Goal: Information Seeking & Learning: Learn about a topic

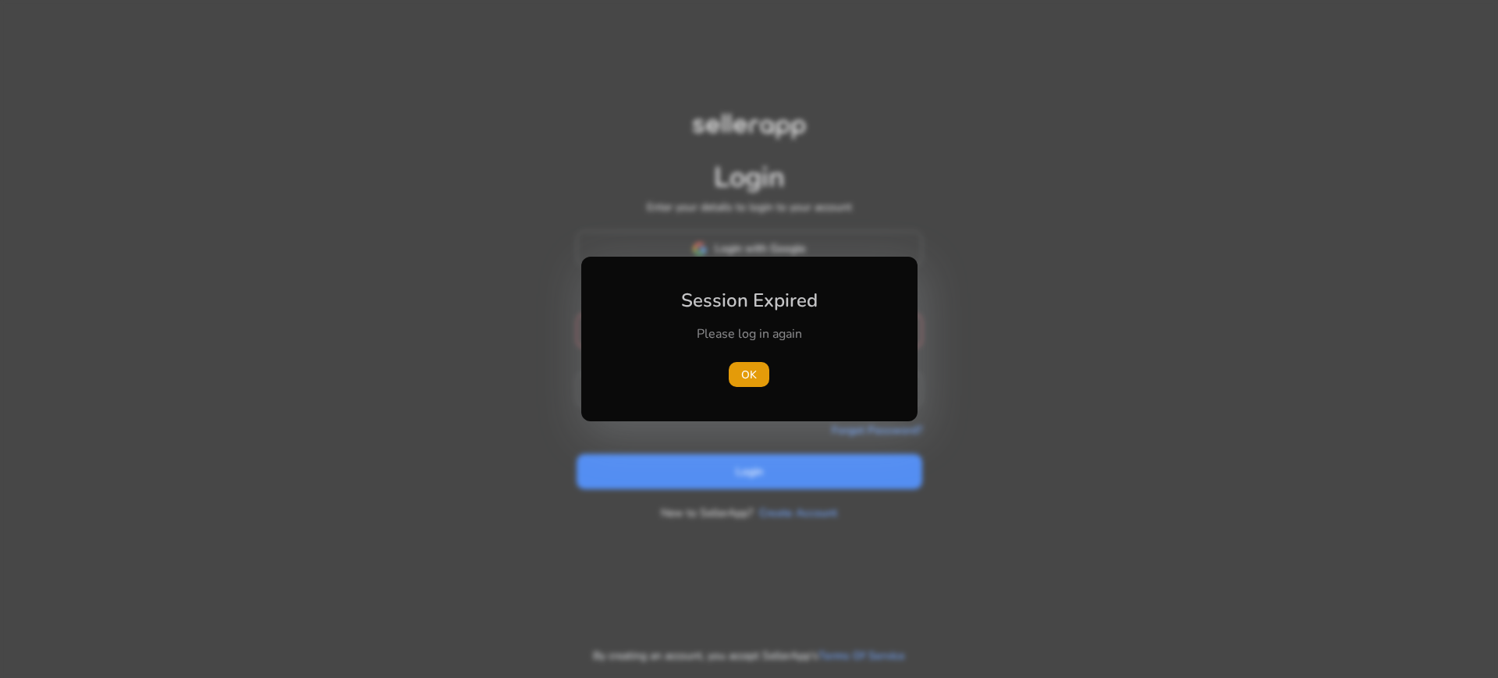
click at [779, 261] on div "Session Expired Please log in again [GEOGRAPHIC_DATA]" at bounding box center [749, 339] width 336 height 165
click at [760, 368] on span "button" at bounding box center [749, 374] width 41 height 37
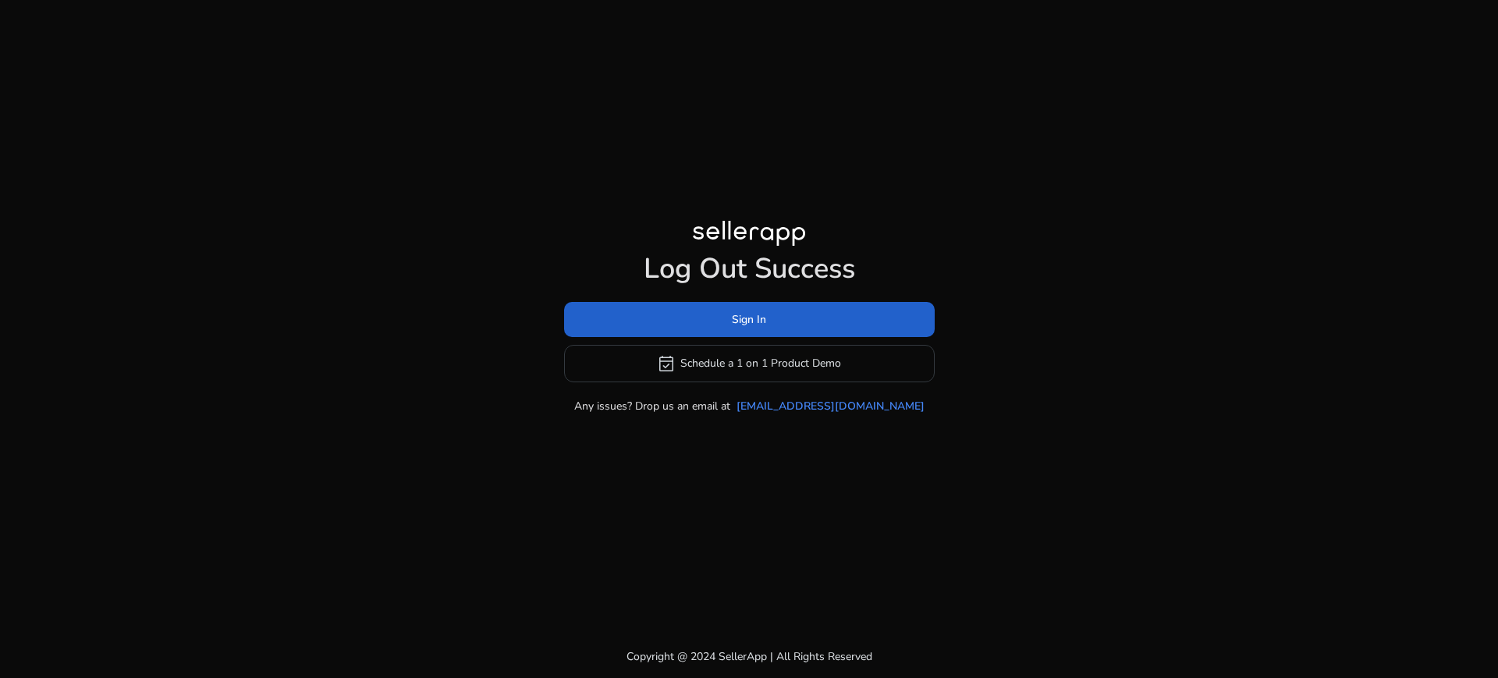
click at [814, 314] on span at bounding box center [749, 318] width 371 height 37
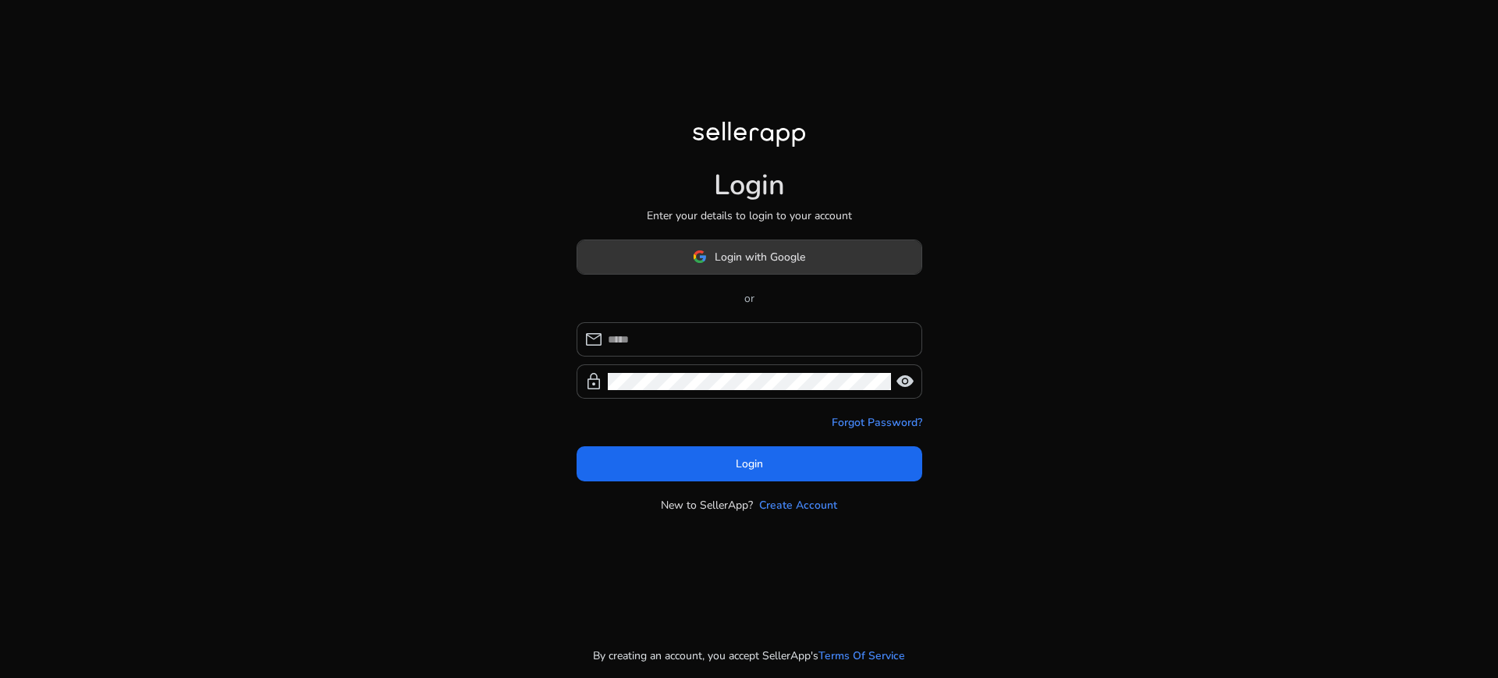
click at [813, 261] on span at bounding box center [749, 256] width 344 height 37
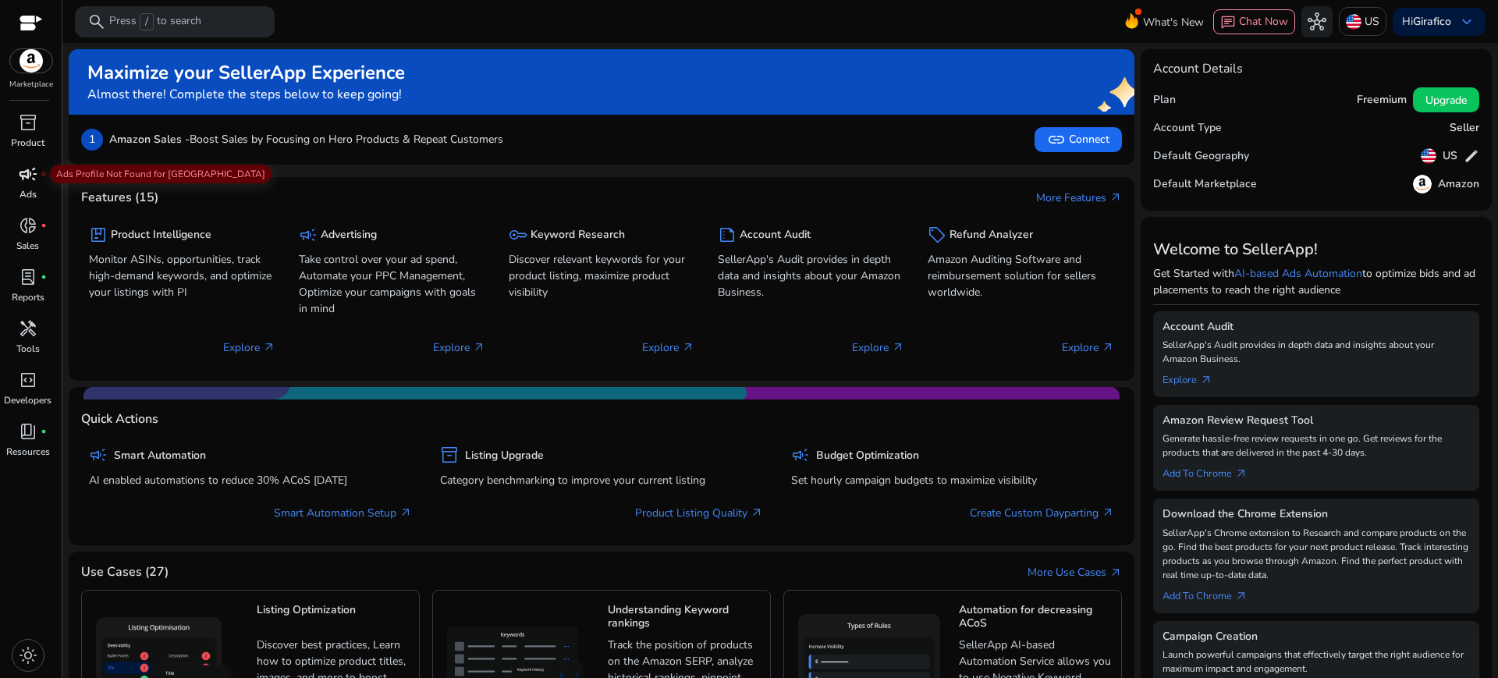
click at [37, 186] on div "campaign fiber_manual_record" at bounding box center [28, 173] width 44 height 25
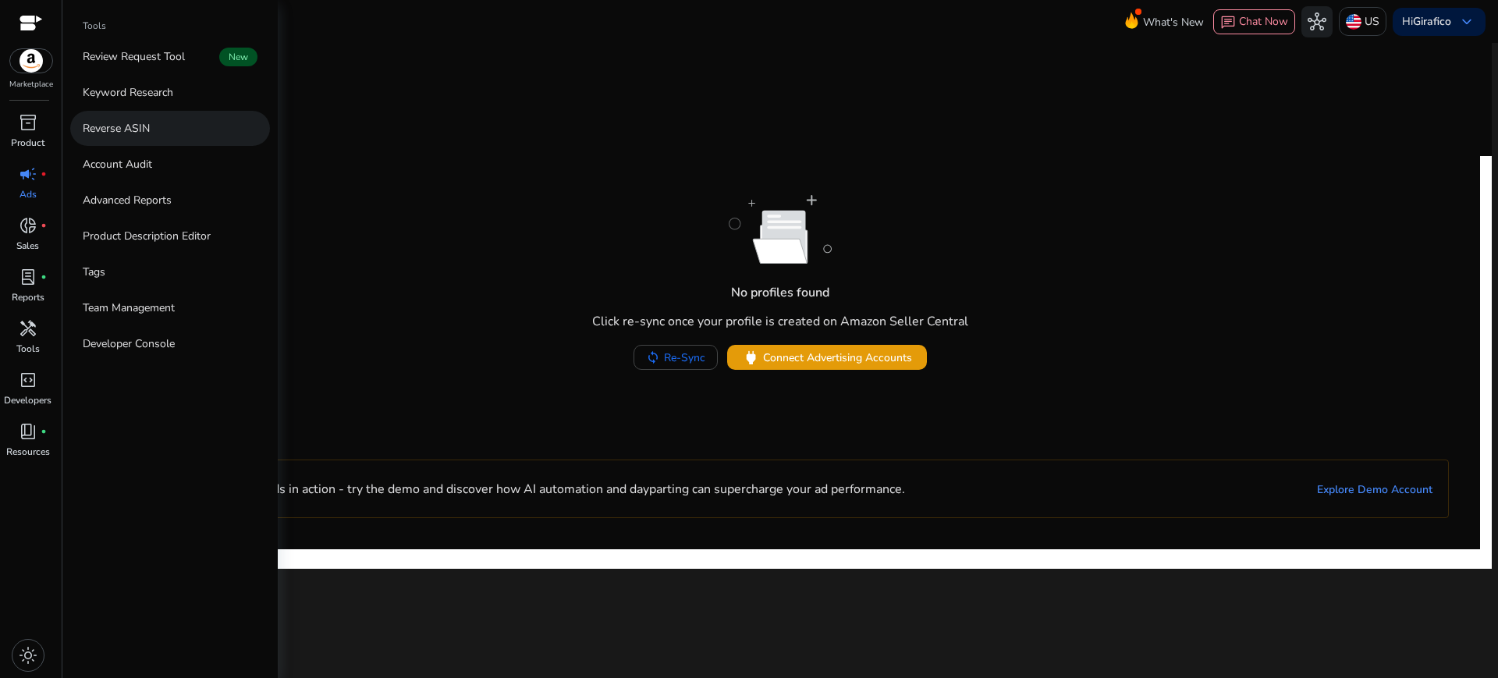
click at [179, 134] on link "Reverse ASIN" at bounding box center [170, 128] width 200 height 35
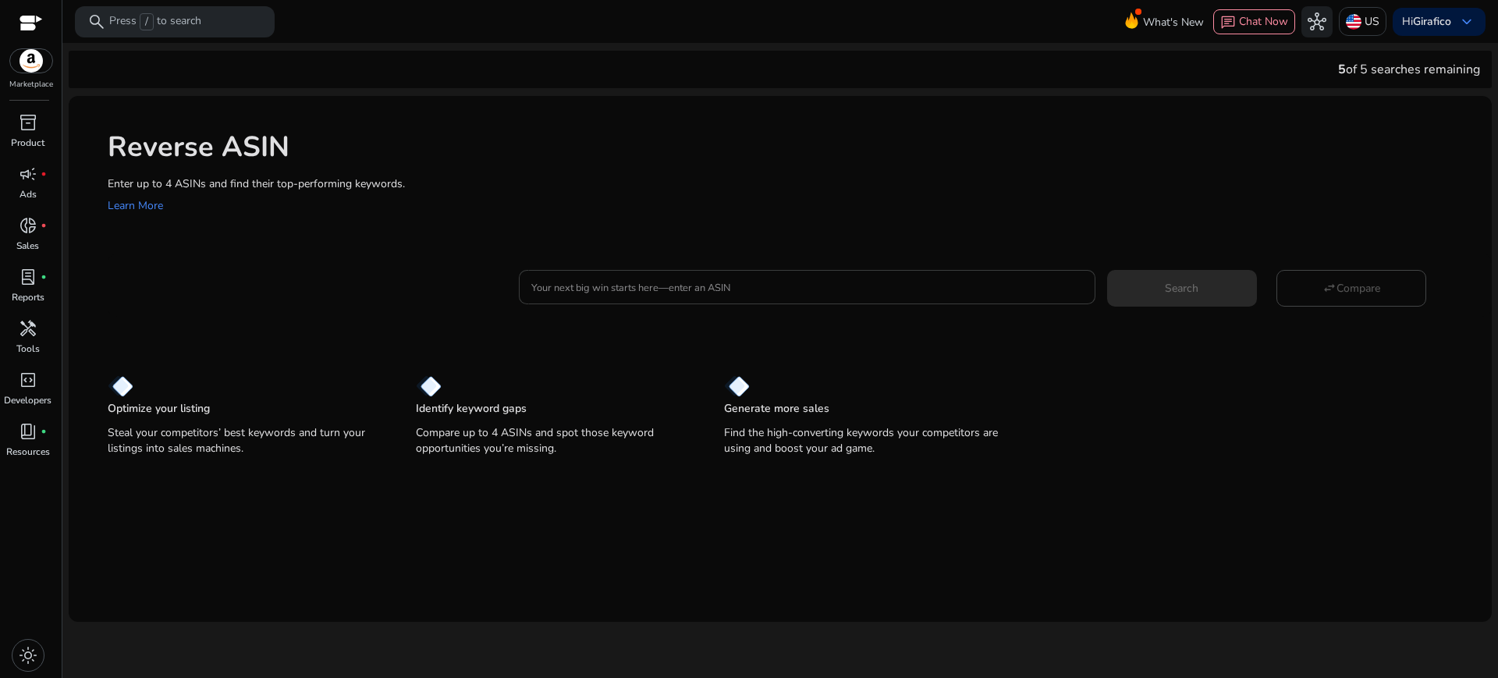
click at [577, 282] on input "Your next big win starts here—enter an ASIN" at bounding box center [806, 286] width 551 height 17
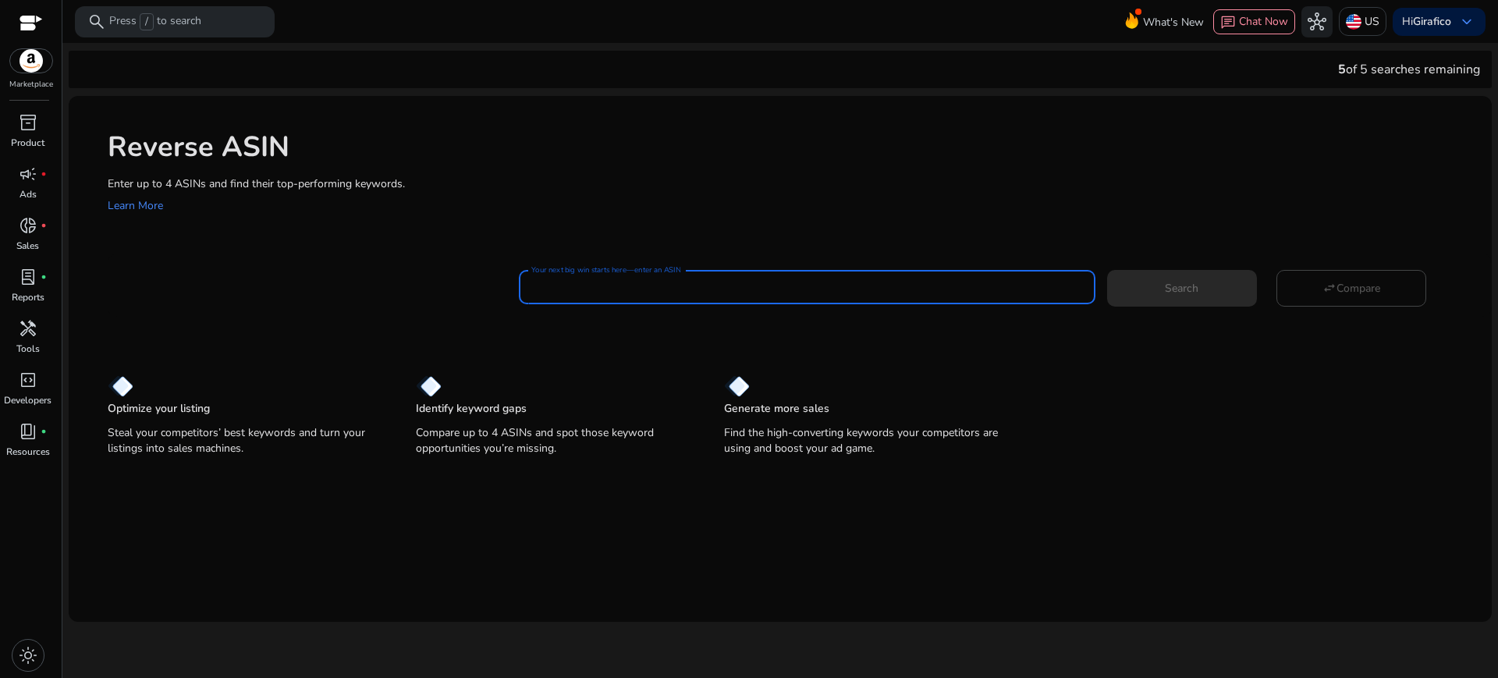
paste input "**********"
type input "**********"
click at [1107, 270] on button "Search" at bounding box center [1182, 288] width 150 height 36
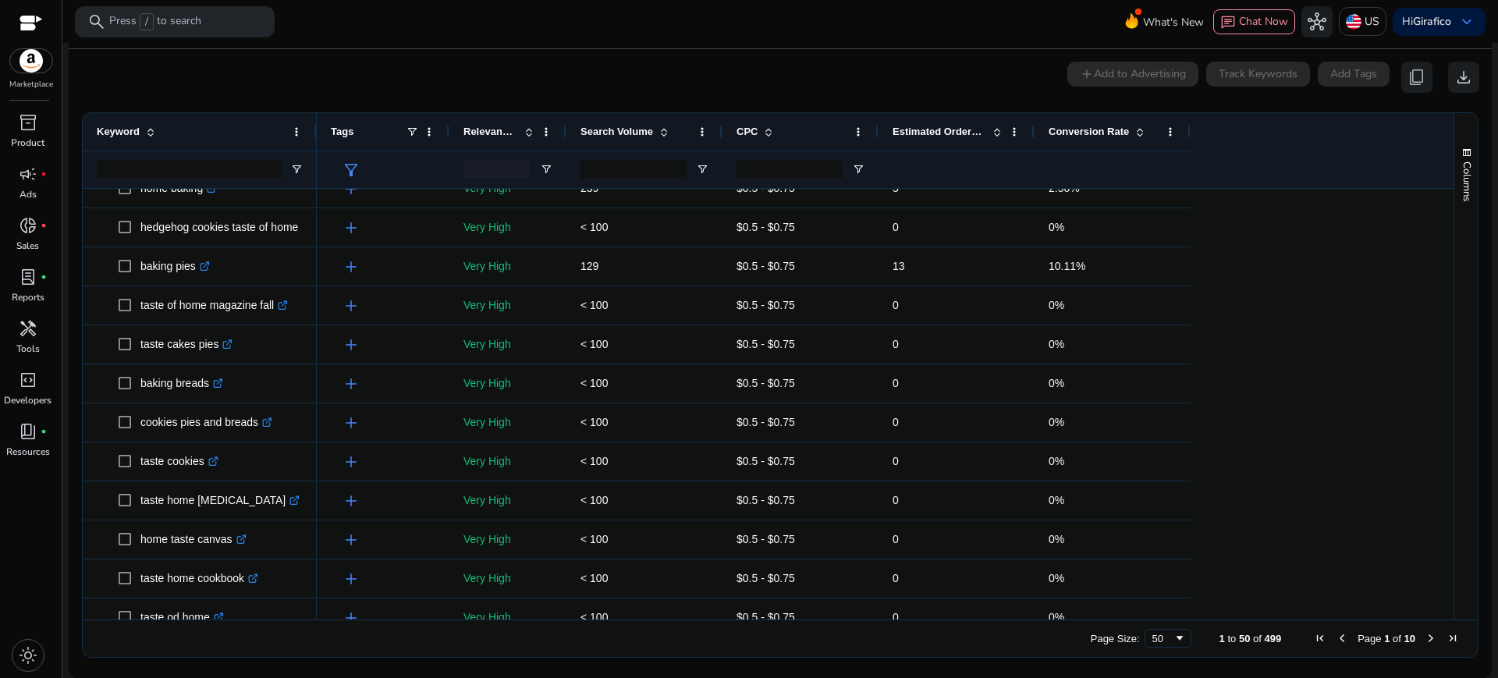
click at [940, 139] on div "Estimated Orders/Month" at bounding box center [947, 132] width 111 height 30
click at [940, 139] on div "Estimated Orders/Month 1" at bounding box center [947, 132] width 111 height 30
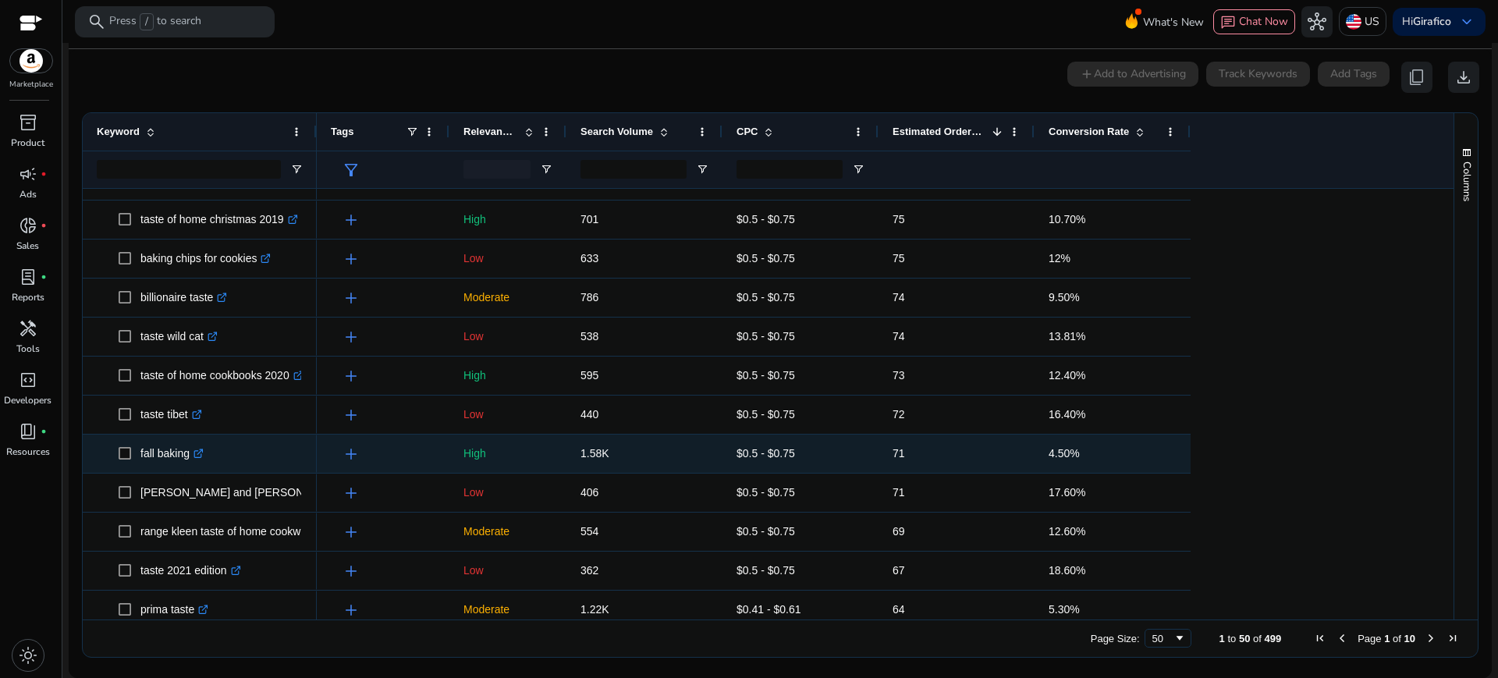
click at [204, 458] on icon ".st0{fill:#2c8af8}" at bounding box center [198, 454] width 10 height 10
